Goal: Transaction & Acquisition: Download file/media

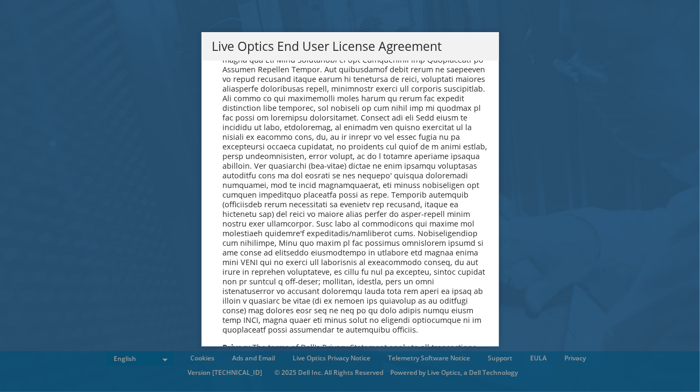
scroll to position [4054, 0]
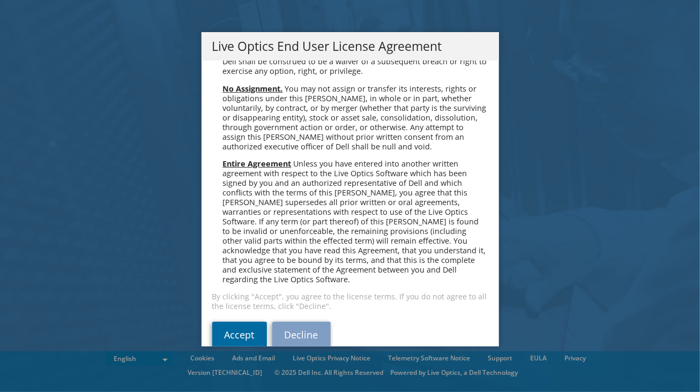
click at [241, 322] on link "Accept" at bounding box center [239, 335] width 55 height 26
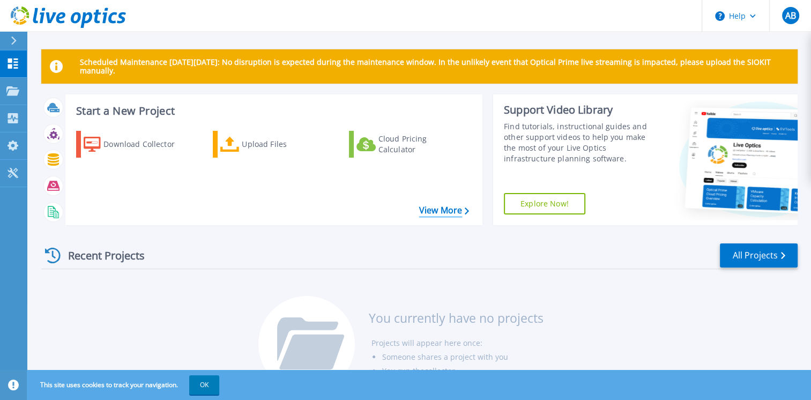
click at [456, 214] on link "View More" at bounding box center [444, 210] width 50 height 10
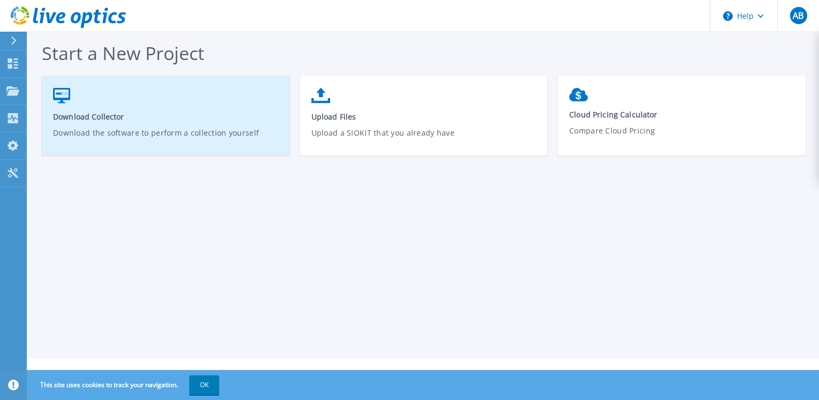
click at [130, 132] on p "Download the software to perform a collection yourself" at bounding box center [166, 139] width 226 height 25
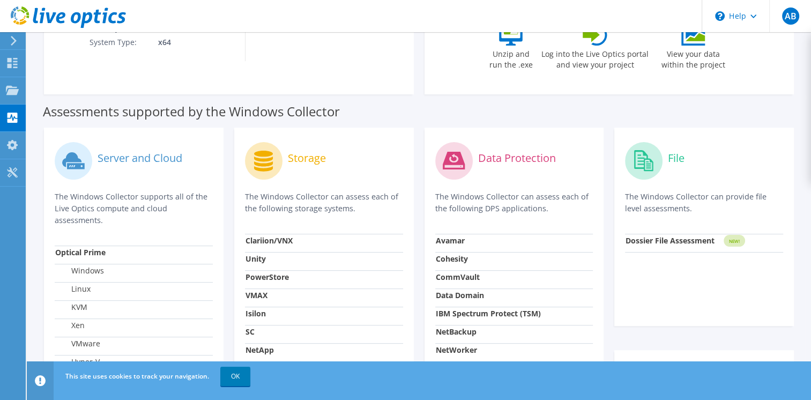
scroll to position [242, 0]
click at [234, 377] on link "OK" at bounding box center [235, 376] width 30 height 19
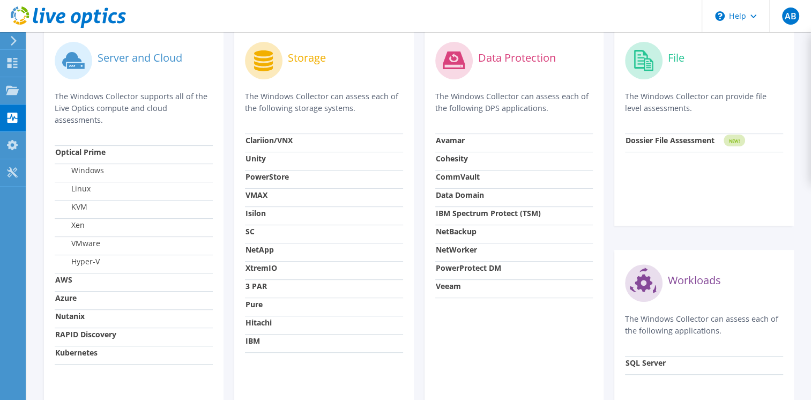
scroll to position [343, 0]
click at [29, 172] on div "Tools" at bounding box center [39, 172] width 29 height 27
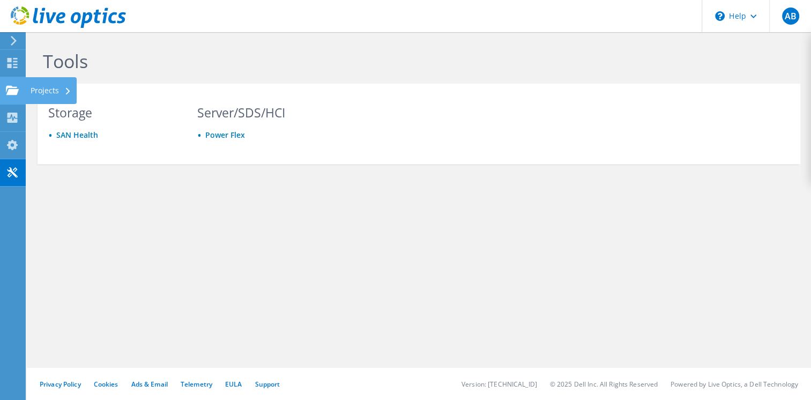
click at [36, 89] on div "Projects" at bounding box center [50, 90] width 51 height 27
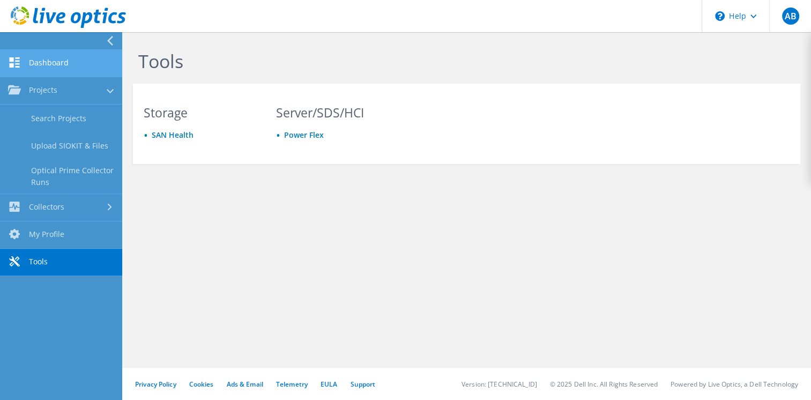
click at [32, 57] on link "Dashboard" at bounding box center [61, 63] width 122 height 27
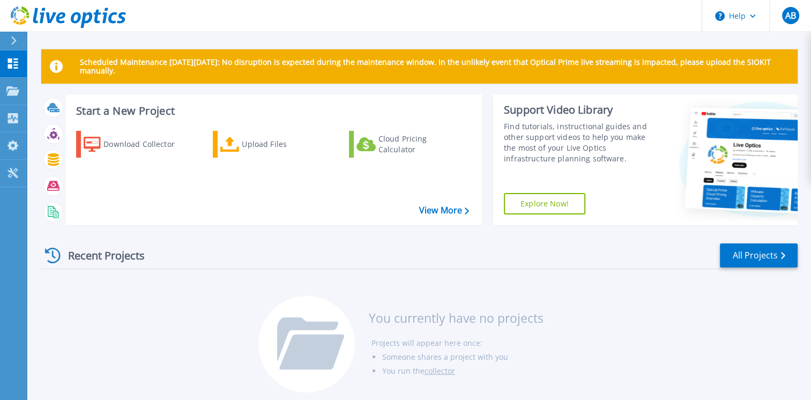
scroll to position [35, 0]
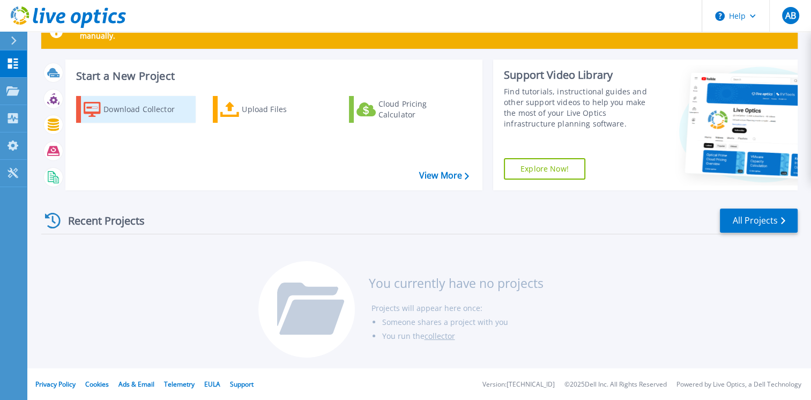
click at [150, 111] on div "Download Collector" at bounding box center [146, 109] width 86 height 21
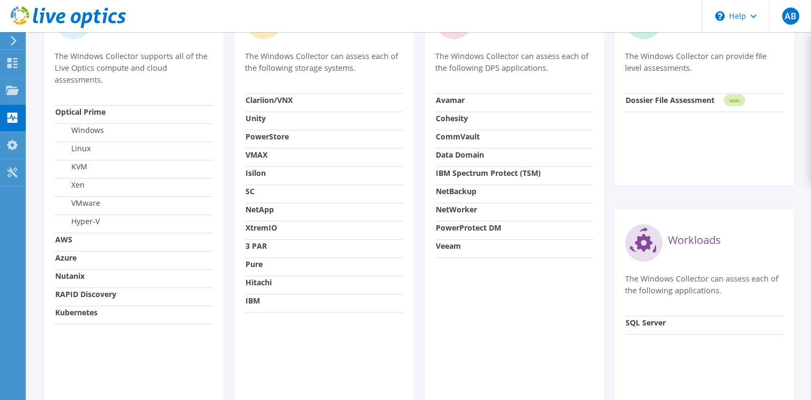
scroll to position [384, 0]
click at [252, 305] on strong "IBM" at bounding box center [253, 300] width 14 height 10
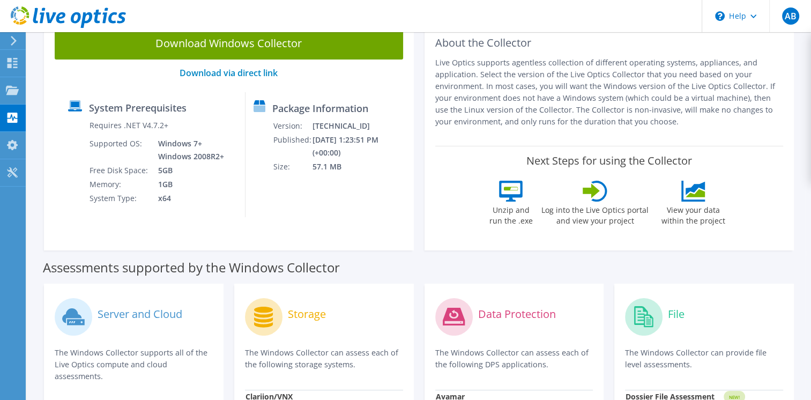
scroll to position [17, 0]
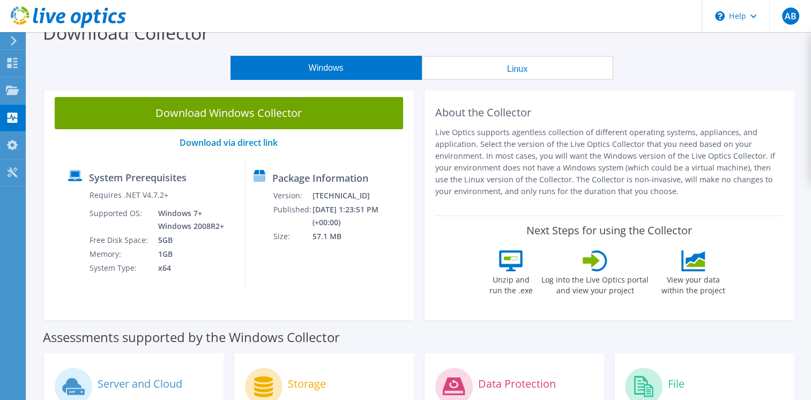
click at [484, 72] on button "Linux" at bounding box center [517, 68] width 191 height 24
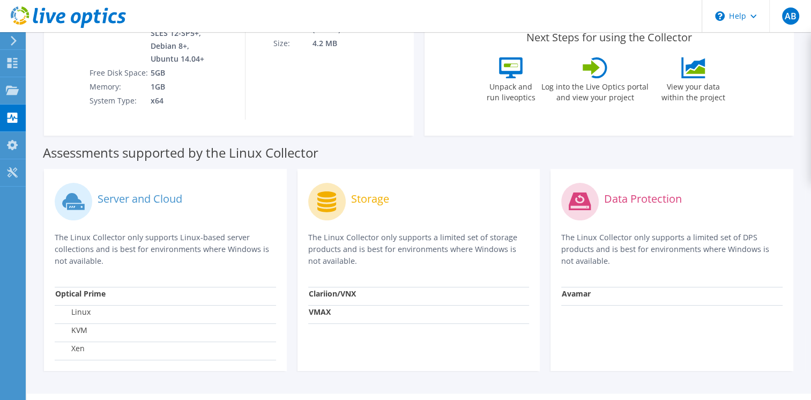
scroll to position [236, 0]
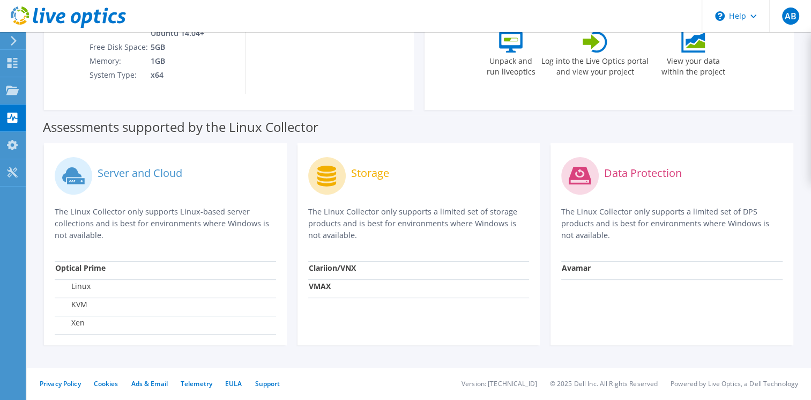
click at [82, 288] on label "Linux" at bounding box center [72, 286] width 35 height 11
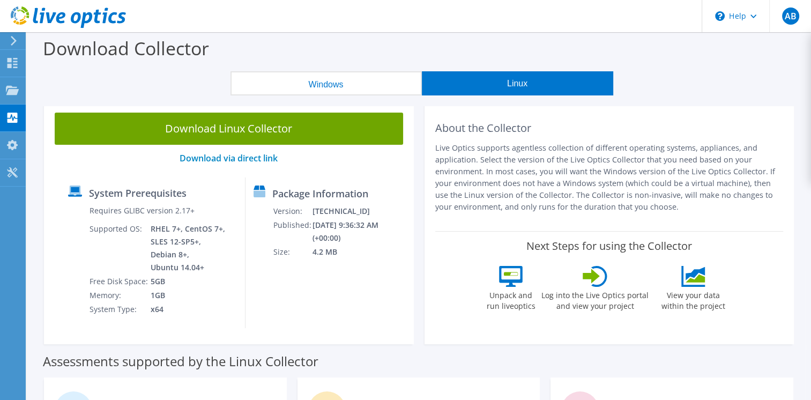
scroll to position [0, 0]
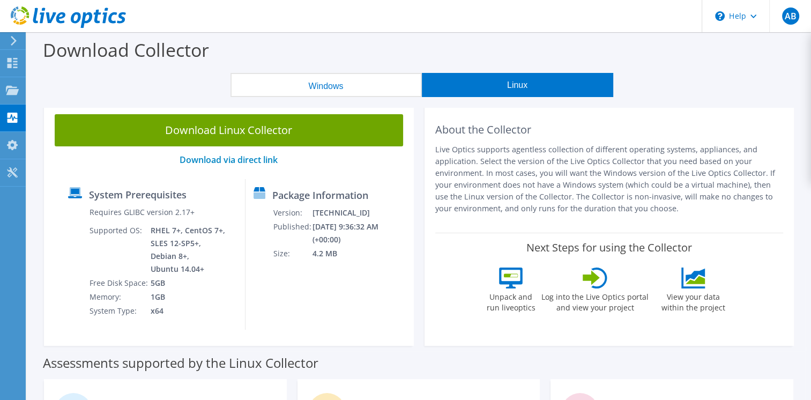
click at [292, 86] on button "Windows" at bounding box center [326, 85] width 191 height 24
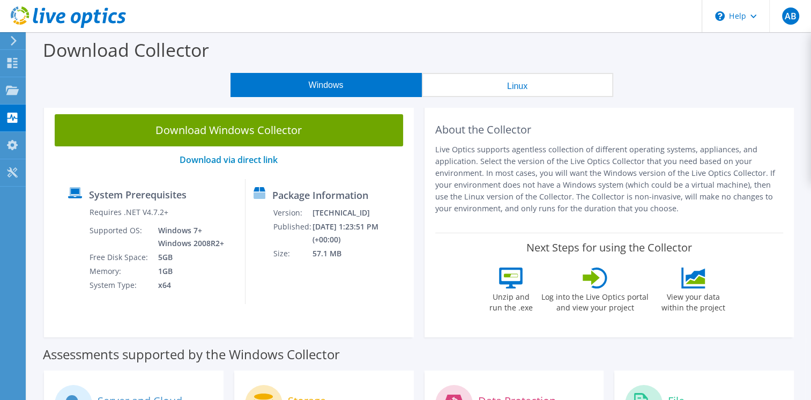
click at [508, 84] on button "Linux" at bounding box center [517, 85] width 191 height 24
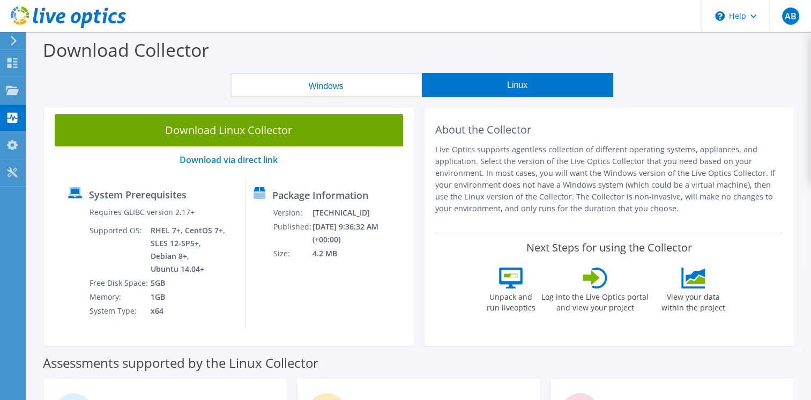
click at [337, 76] on button "Windows" at bounding box center [326, 85] width 191 height 24
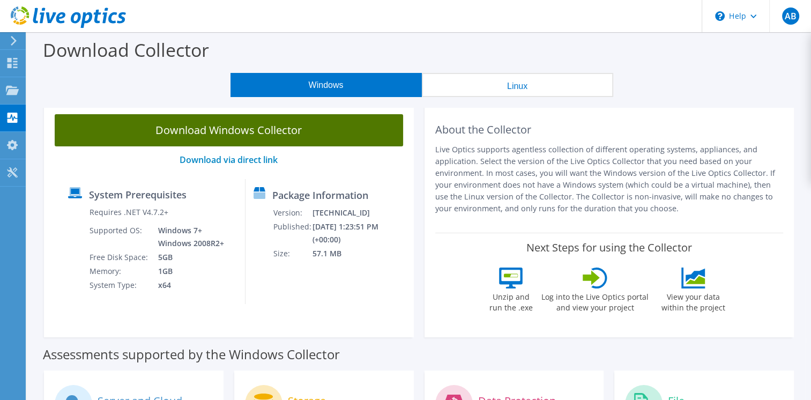
click at [264, 131] on link "Download Windows Collector" at bounding box center [229, 130] width 348 height 32
